Goal: Information Seeking & Learning: Check status

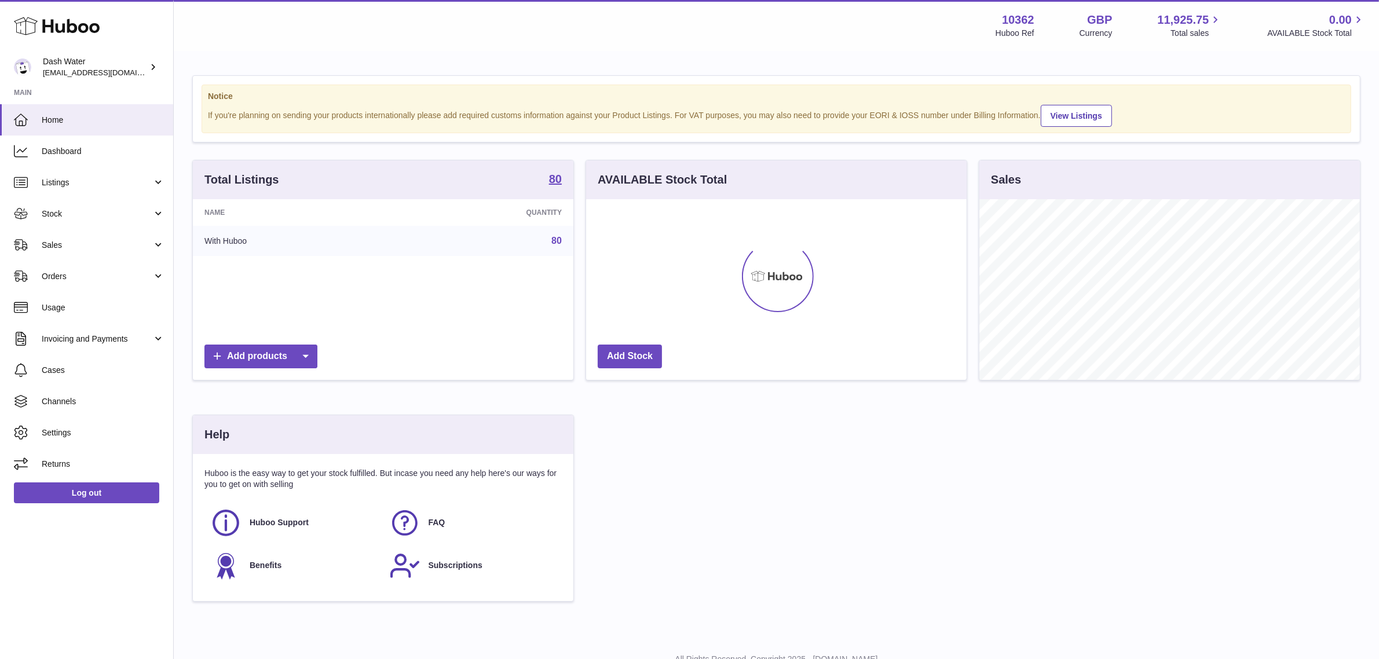
scroll to position [180, 380]
click at [64, 261] on link "Orders" at bounding box center [86, 276] width 173 height 31
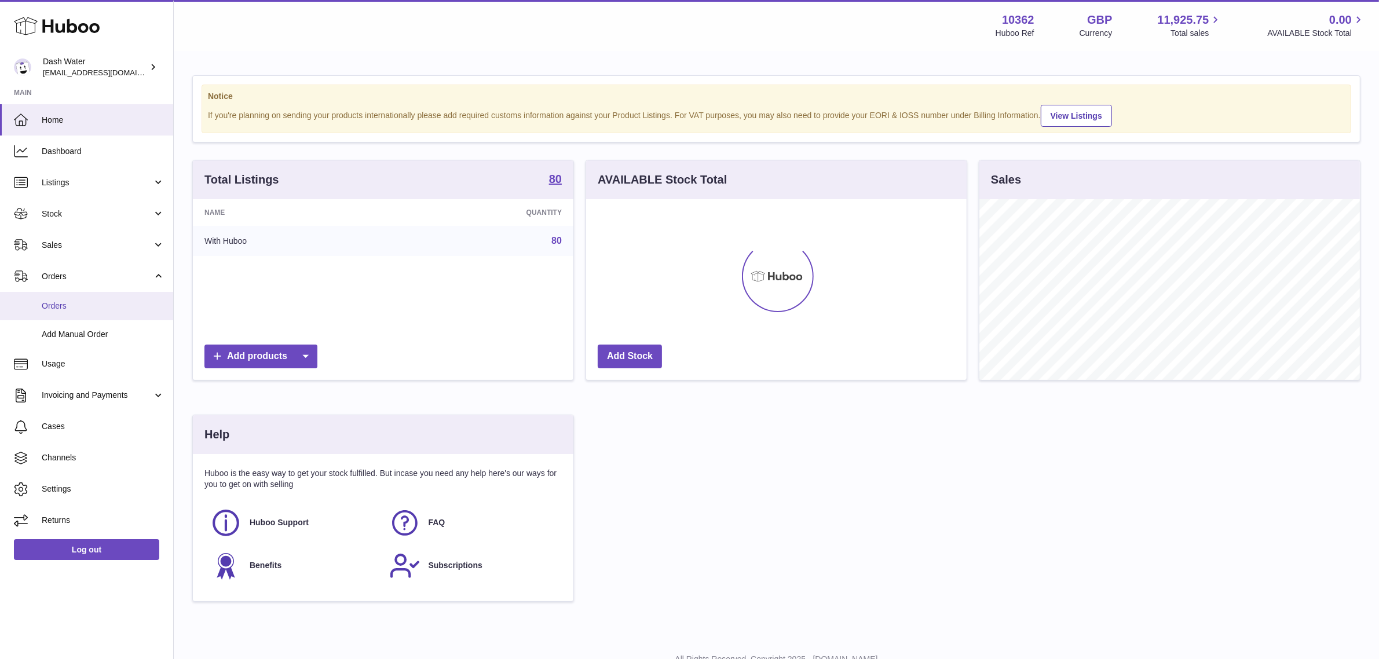
click at [99, 307] on span "Orders" at bounding box center [103, 306] width 123 height 11
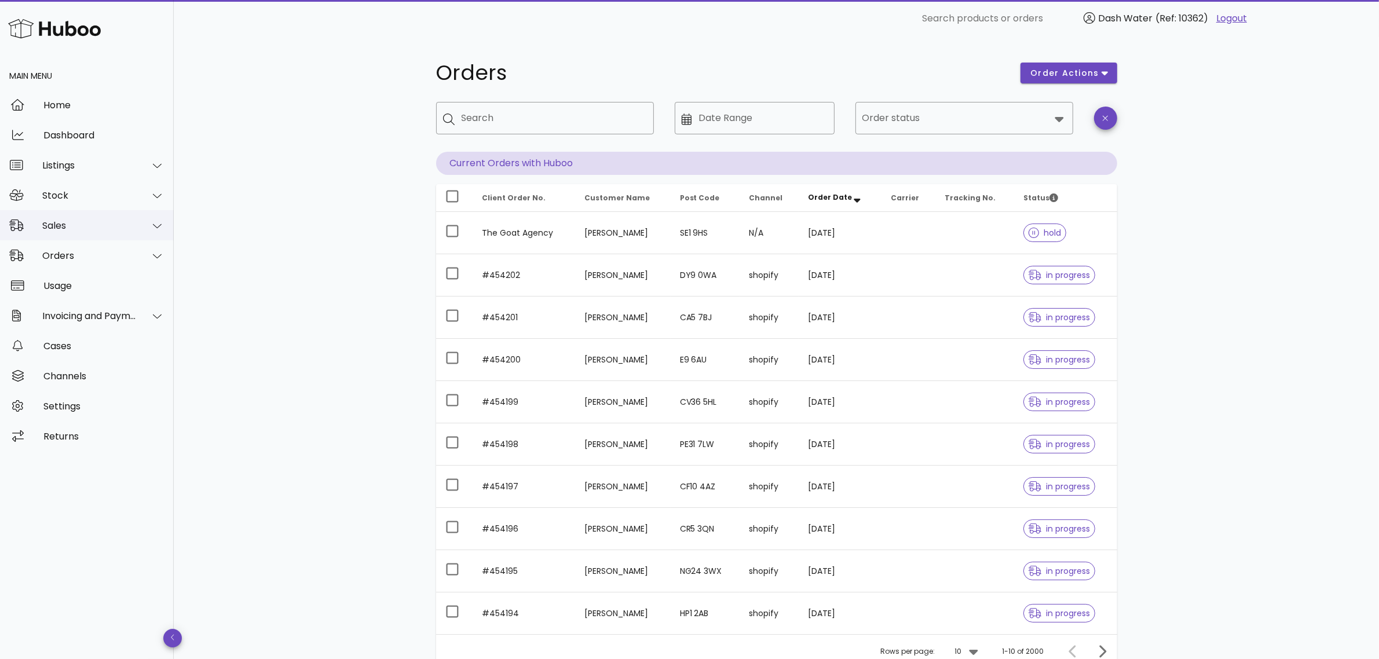
click at [123, 221] on div "Sales" at bounding box center [89, 225] width 94 height 11
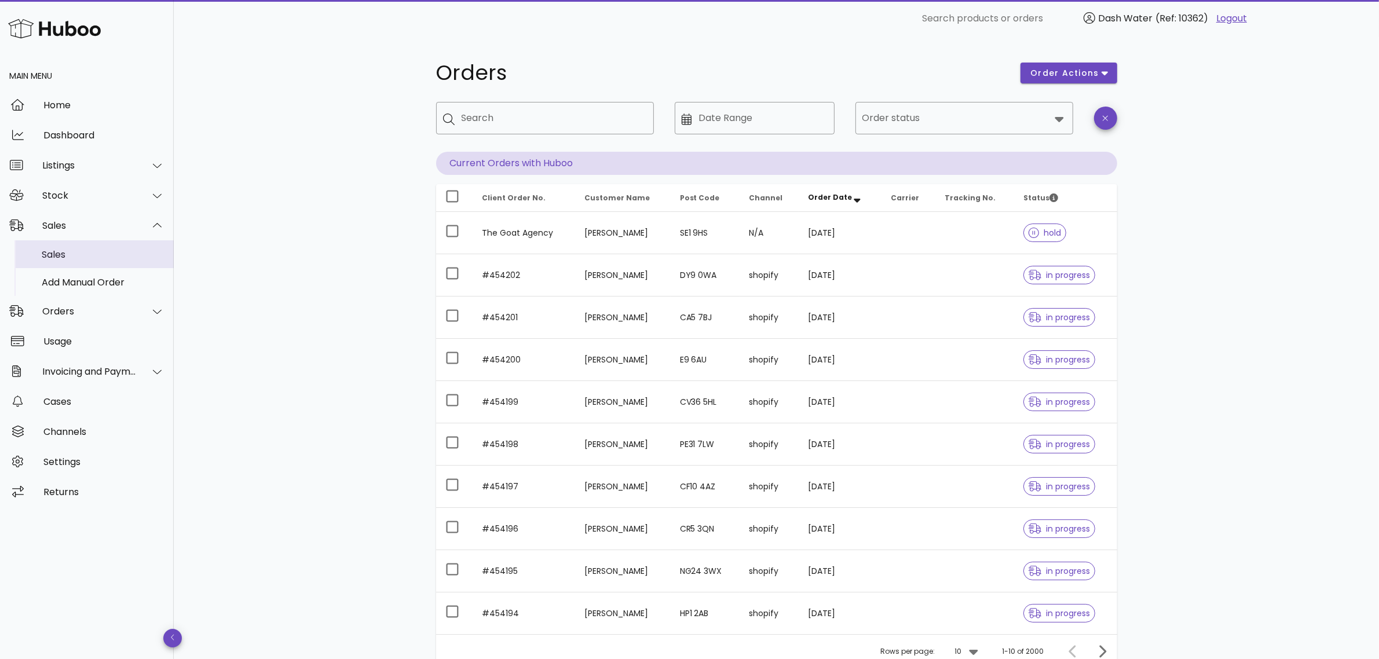
click at [98, 253] on div "Sales" at bounding box center [103, 254] width 123 height 11
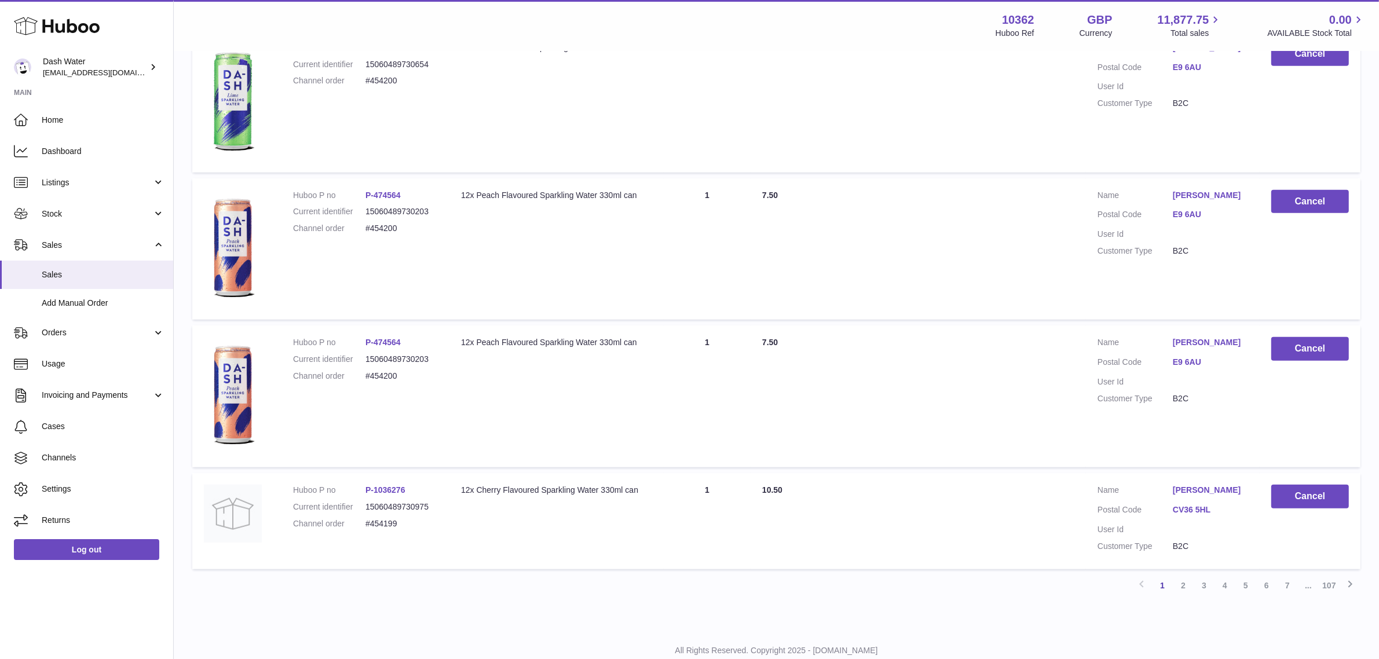
scroll to position [1086, 0]
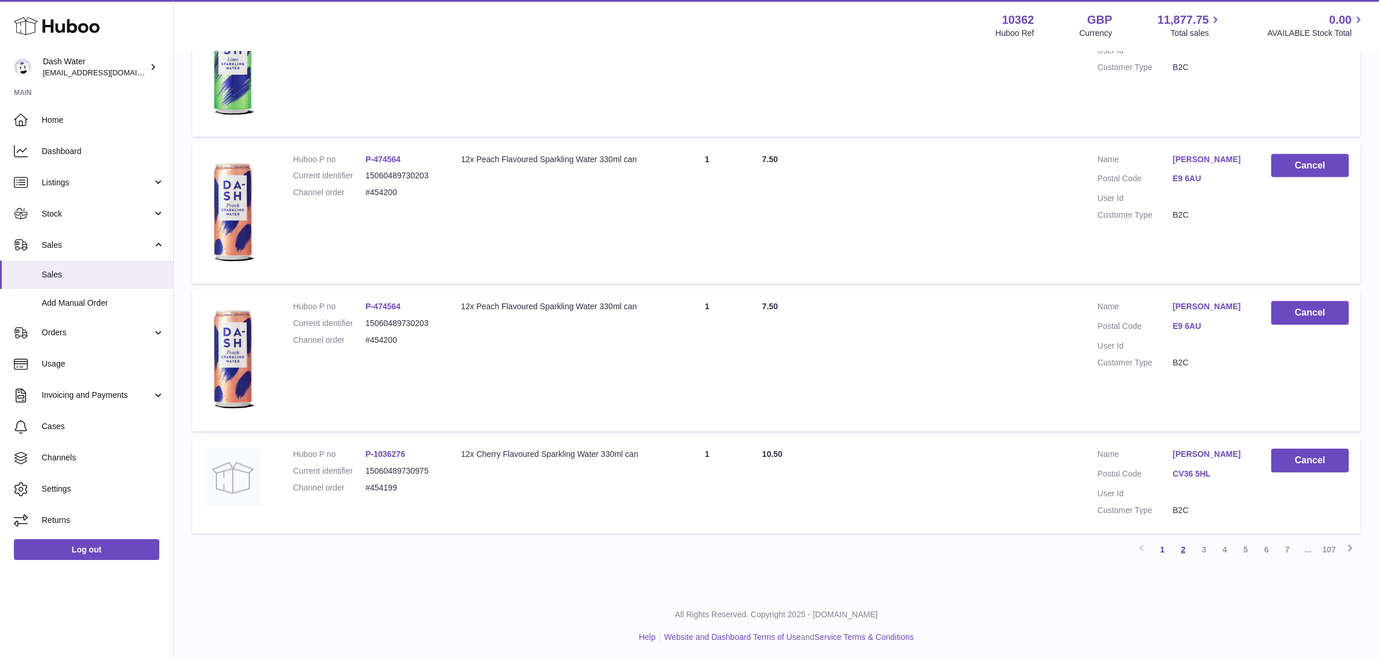
click at [1180, 552] on link "2" at bounding box center [1183, 549] width 21 height 21
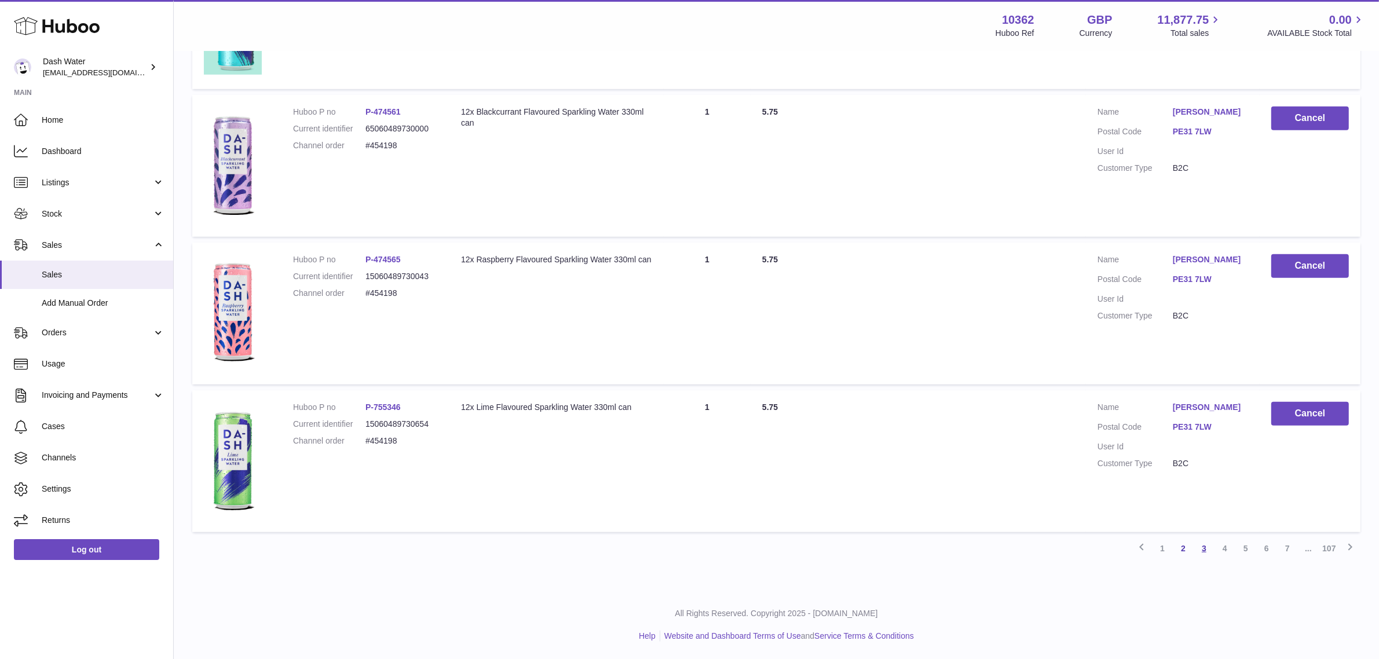
click at [1202, 551] on link "3" at bounding box center [1204, 548] width 21 height 21
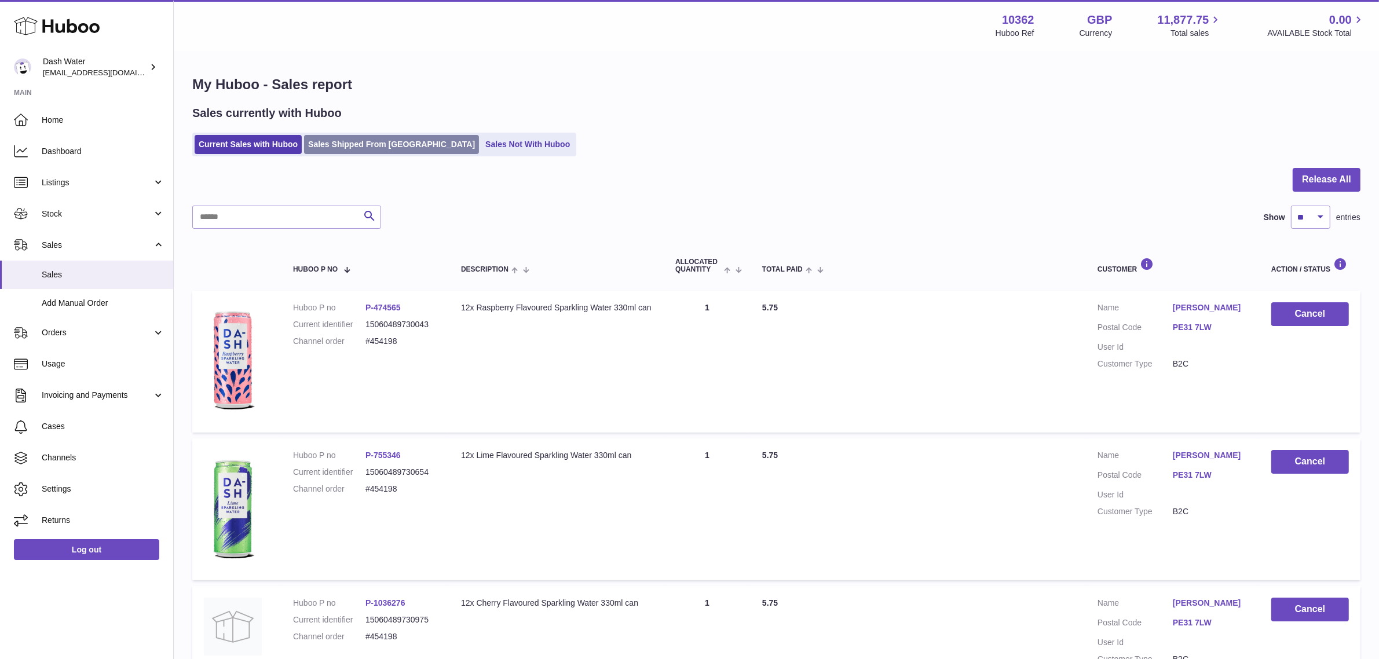
click at [397, 137] on link "Sales Shipped From [GEOGRAPHIC_DATA]" at bounding box center [391, 144] width 175 height 19
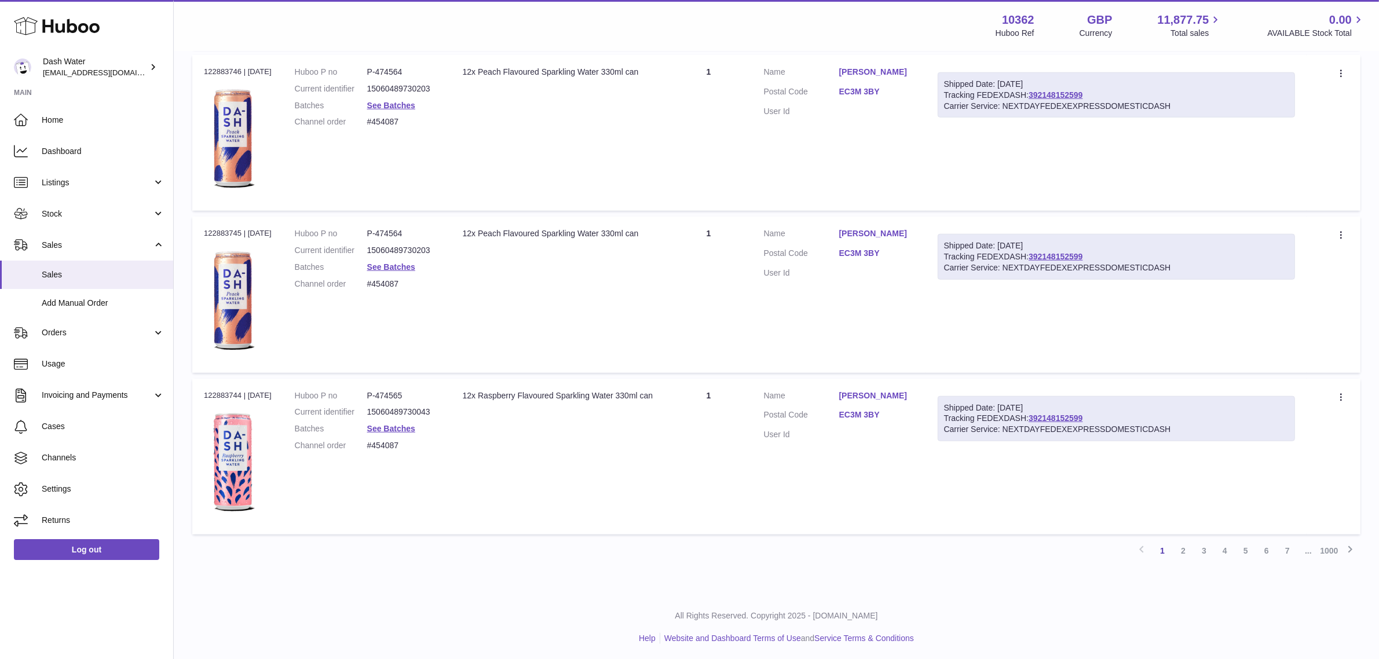
scroll to position [1327, 0]
